Goal: Task Accomplishment & Management: Use online tool/utility

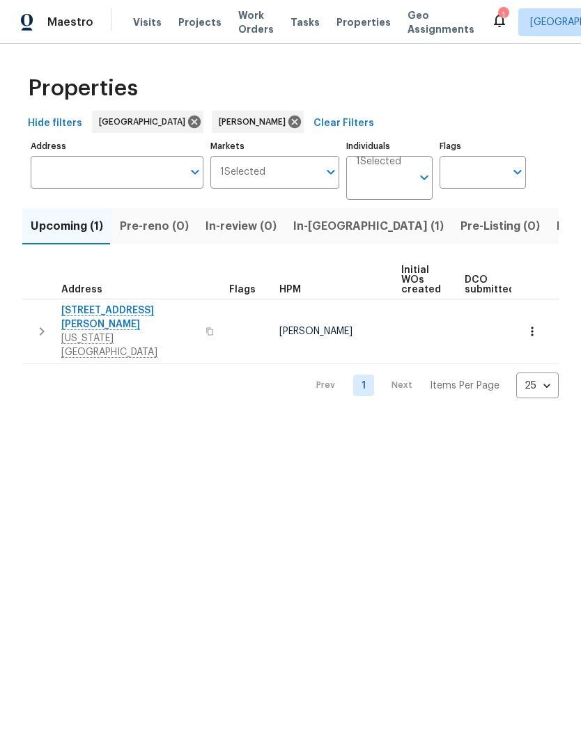
click at [557, 235] on span "Listed (8)" at bounding box center [583, 227] width 53 height 20
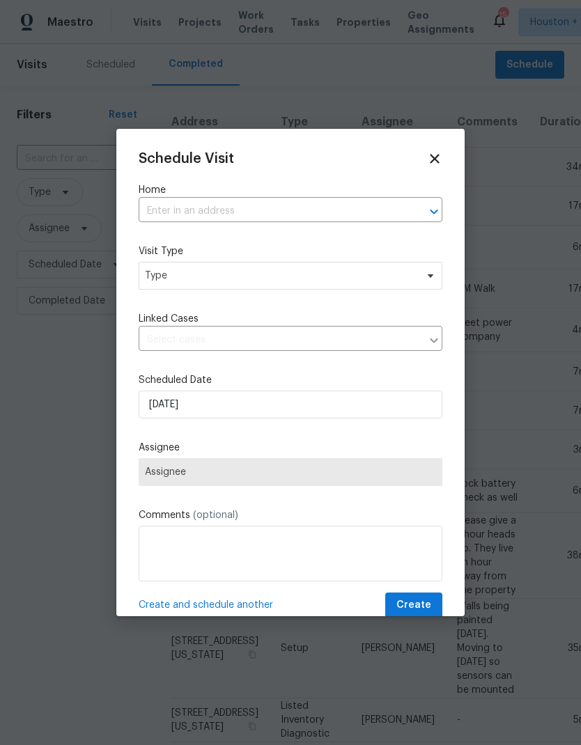
click at [155, 212] on input "text" at bounding box center [271, 212] width 265 height 22
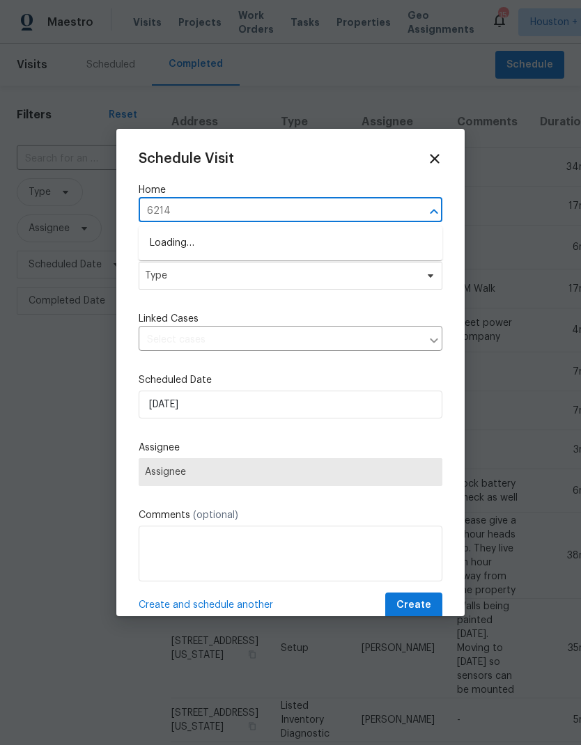
type input "6214 c"
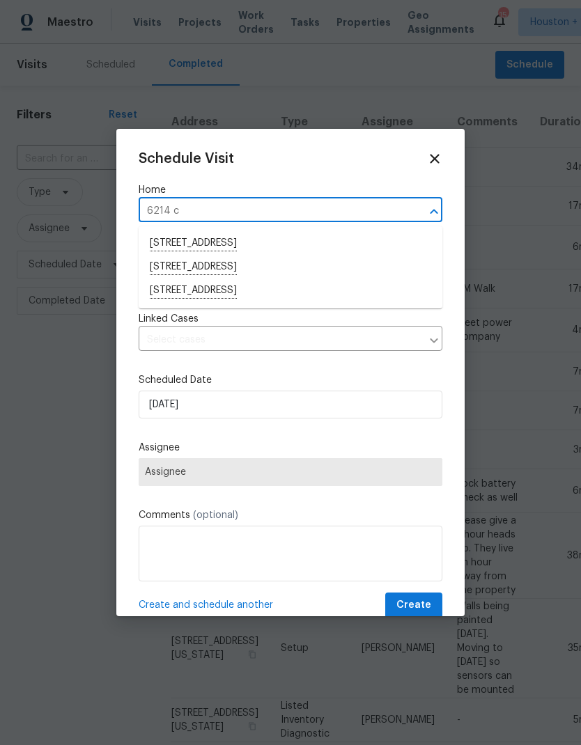
click at [314, 297] on li "[STREET_ADDRESS]" at bounding box center [291, 291] width 304 height 24
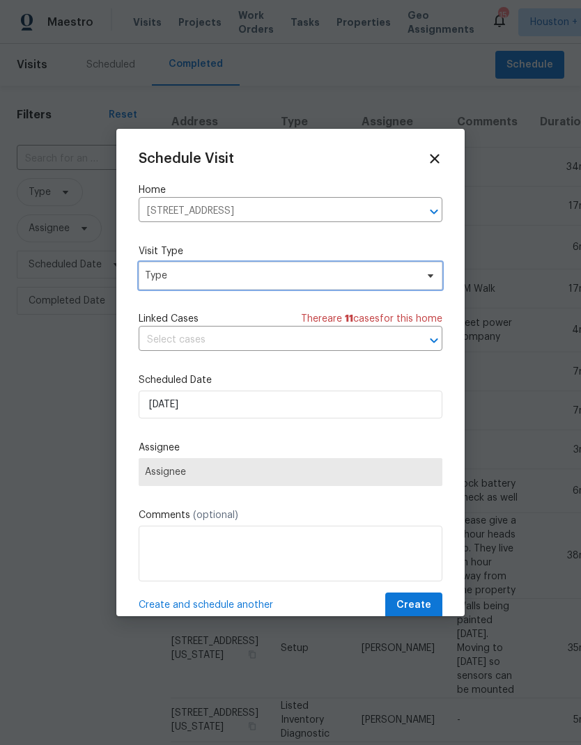
click at [414, 272] on span "Type" at bounding box center [280, 276] width 271 height 14
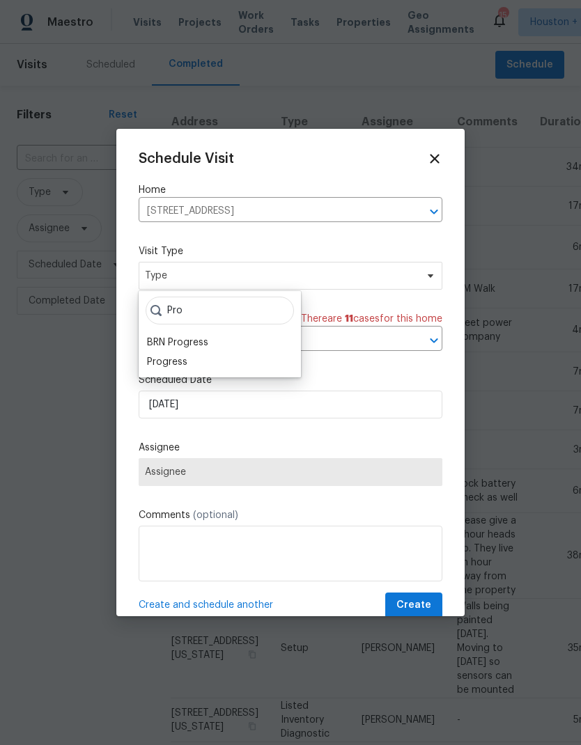
type input "Pro"
click at [150, 364] on div "Progress" at bounding box center [167, 362] width 40 height 14
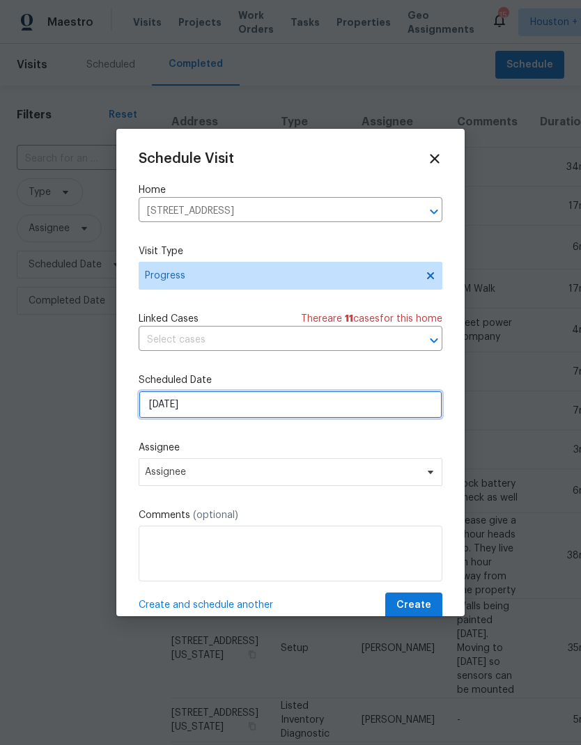
click at [203, 409] on input "[DATE]" at bounding box center [291, 405] width 304 height 28
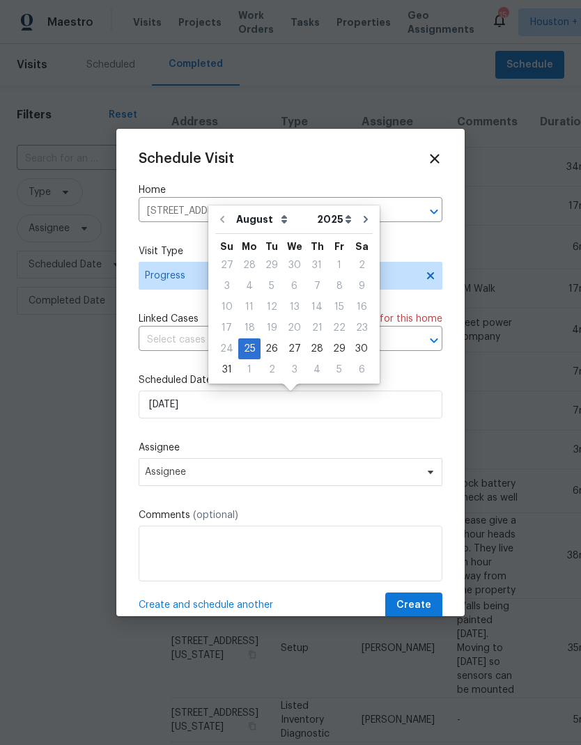
click at [171, 455] on label "Assignee" at bounding box center [291, 448] width 304 height 14
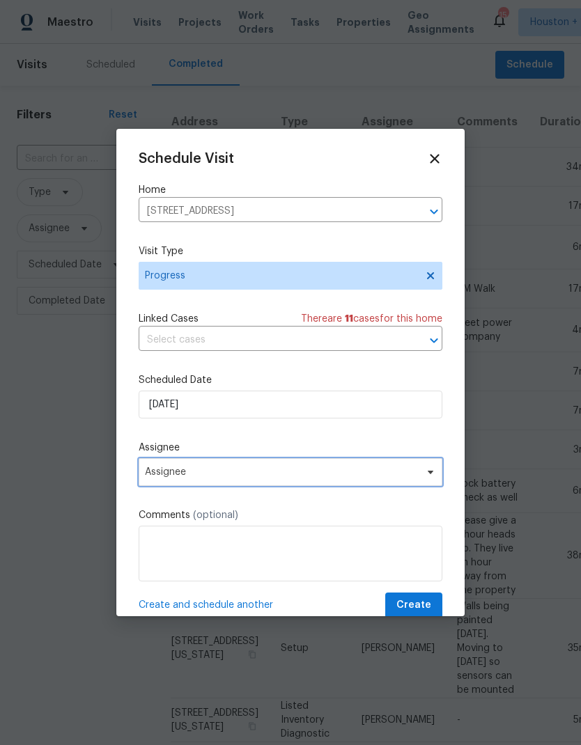
click at [168, 472] on span "Assignee" at bounding box center [281, 472] width 273 height 11
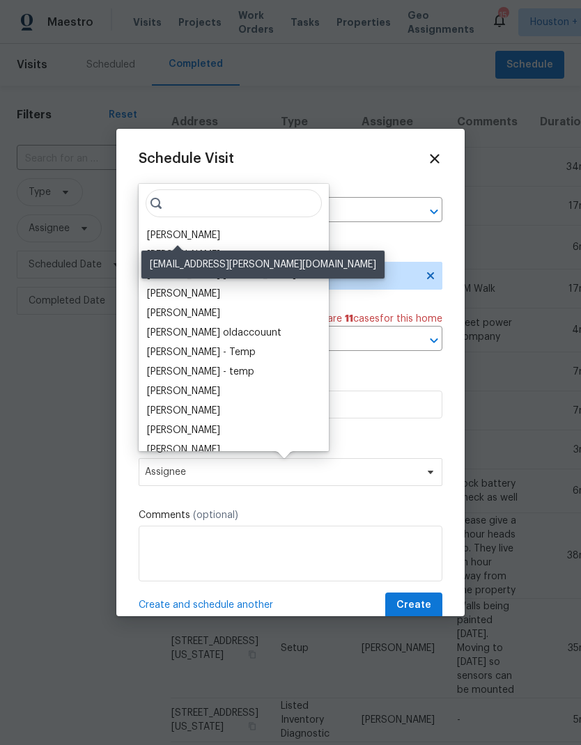
click at [160, 229] on div "[PERSON_NAME]" at bounding box center [183, 235] width 73 height 14
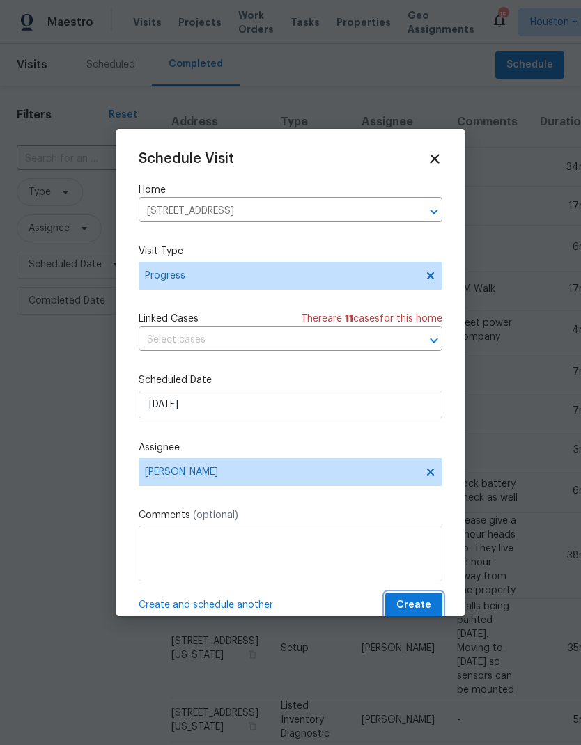
click at [421, 607] on span "Create" at bounding box center [413, 605] width 35 height 17
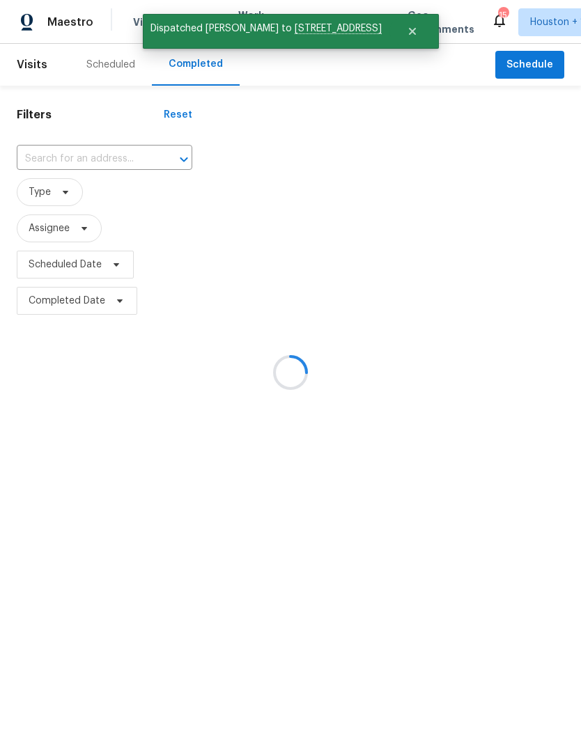
click at [97, 70] on div at bounding box center [290, 372] width 581 height 745
click at [95, 75] on div at bounding box center [290, 372] width 581 height 745
